Goal: Complete application form: Complete application form

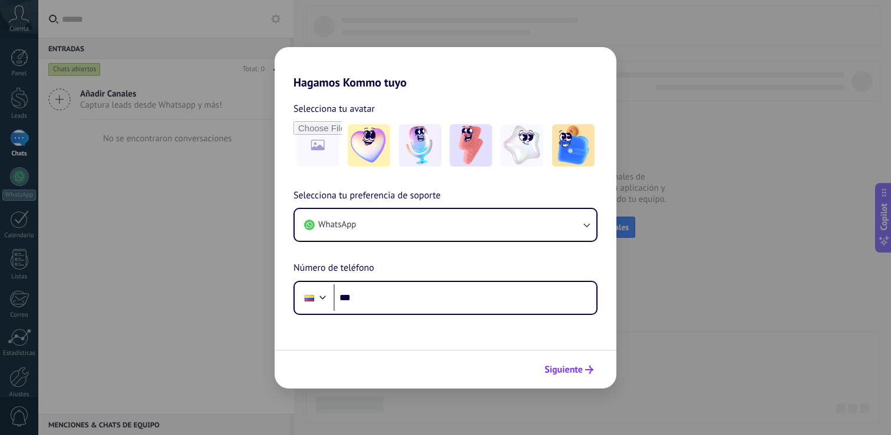
click at [574, 370] on span "Siguiente" at bounding box center [563, 370] width 38 height 8
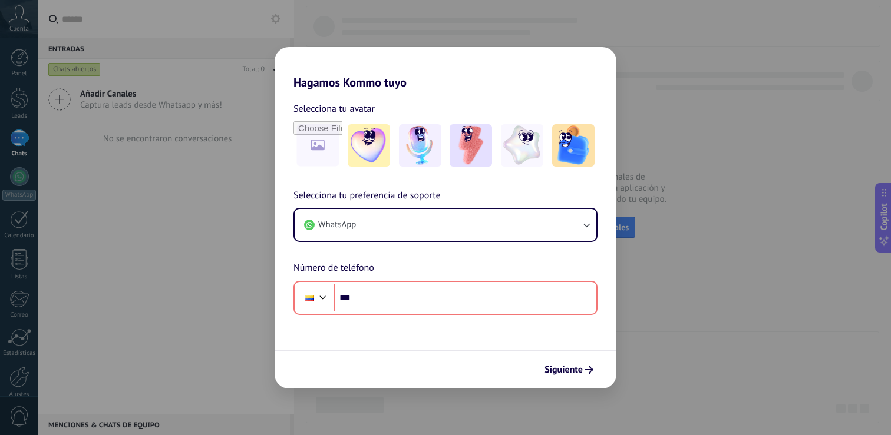
click at [739, 257] on div "Hagamos Kommo tuyo Selecciona tu avatar Selecciona tu preferencia de soporte Wh…" at bounding box center [445, 217] width 891 height 435
click at [113, 175] on div "Hagamos Kommo tuyo Selecciona tu avatar Selecciona tu preferencia de soporte Wh…" at bounding box center [445, 217] width 891 height 435
click at [113, 174] on div "Hagamos Kommo tuyo Selecciona tu avatar Selecciona tu preferencia de soporte Wh…" at bounding box center [445, 217] width 891 height 435
click at [328, 24] on div "Hagamos Kommo tuyo Selecciona tu avatar Selecciona tu preferencia de soporte Wh…" at bounding box center [445, 217] width 891 height 435
click at [329, 24] on div "Hagamos Kommo tuyo Selecciona tu avatar Selecciona tu preferencia de soporte Wh…" at bounding box center [445, 217] width 891 height 435
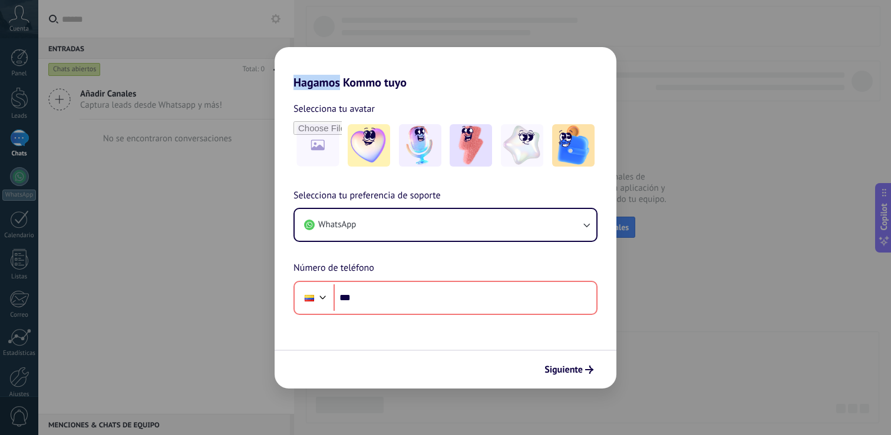
click at [681, 111] on div "Hagamos Kommo tuyo Selecciona tu avatar Selecciona tu preferencia de soporte Wh…" at bounding box center [445, 217] width 891 height 435
click at [686, 111] on div "Hagamos Kommo tuyo Selecciona tu avatar Selecciona tu preferencia de soporte Wh…" at bounding box center [445, 217] width 891 height 435
drag, startPoint x: 687, startPoint y: 111, endPoint x: 670, endPoint y: 137, distance: 31.5
click at [687, 111] on div "Hagamos Kommo tuyo Selecciona tu avatar Selecciona tu preferencia de soporte Wh…" at bounding box center [445, 217] width 891 height 435
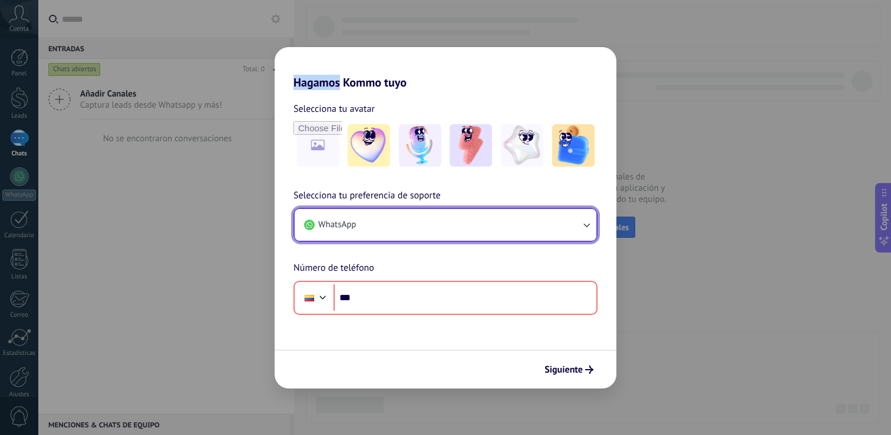
click at [527, 221] on button "WhatsApp" at bounding box center [445, 225] width 302 height 32
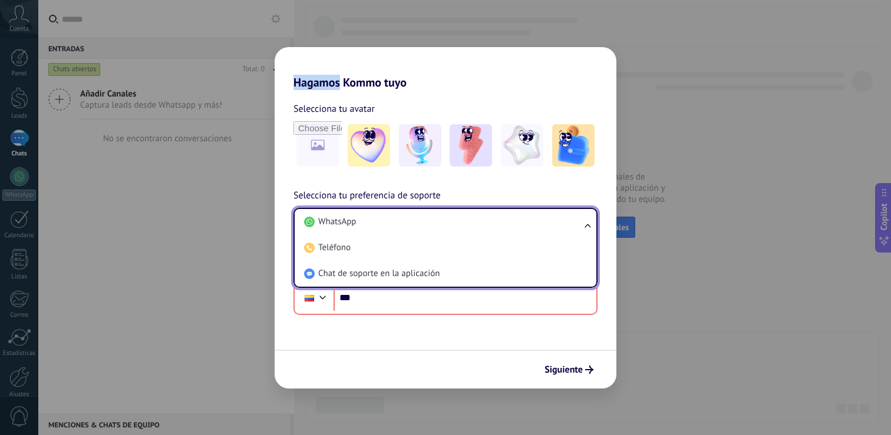
click at [699, 112] on div "Hagamos Kommo tuyo Selecciona tu avatar Selecciona tu preferencia de soporte Wh…" at bounding box center [445, 217] width 891 height 435
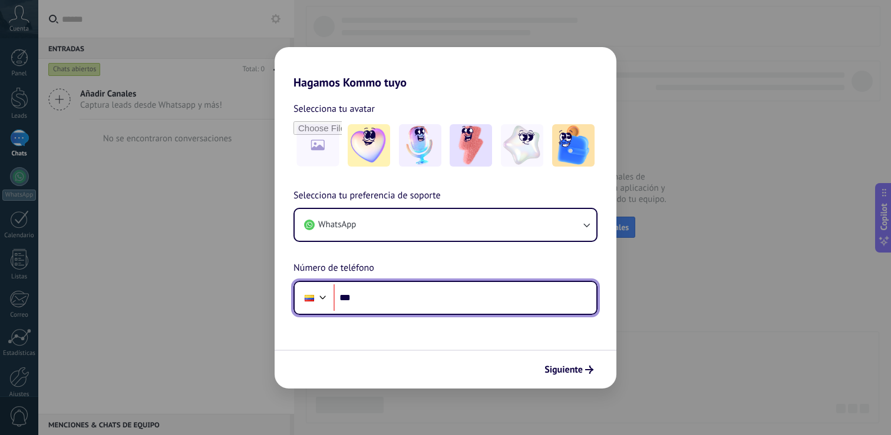
click at [399, 294] on input "***" at bounding box center [464, 297] width 263 height 27
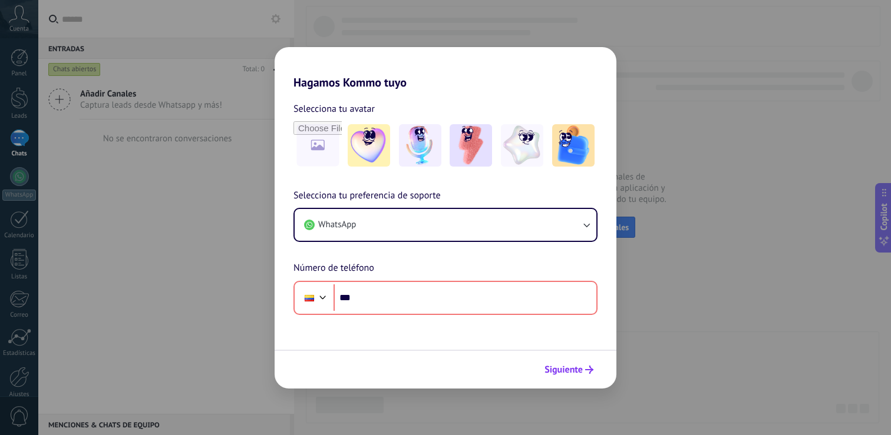
click at [577, 366] on span "Siguiente" at bounding box center [563, 370] width 38 height 8
click at [142, 148] on div "Hagamos Kommo tuyo Selecciona tu avatar Selecciona tu preferencia de soporte Wh…" at bounding box center [445, 217] width 891 height 435
click at [141, 148] on div "Hagamos Kommo tuyo Selecciona tu avatar Selecciona tu preferencia de soporte Wh…" at bounding box center [445, 217] width 891 height 435
